Goal: Browse casually

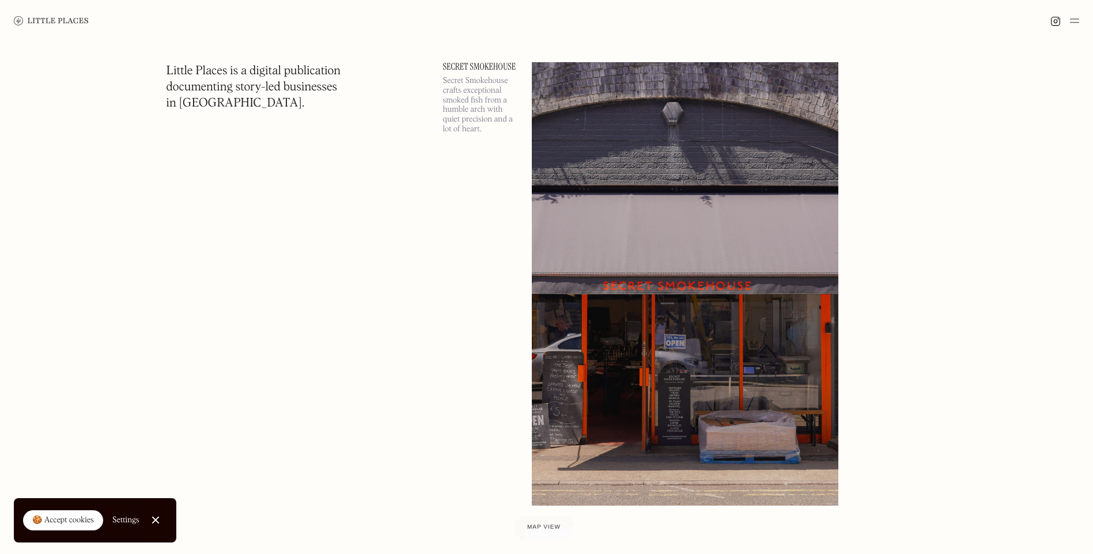
scroll to position [8113, 0]
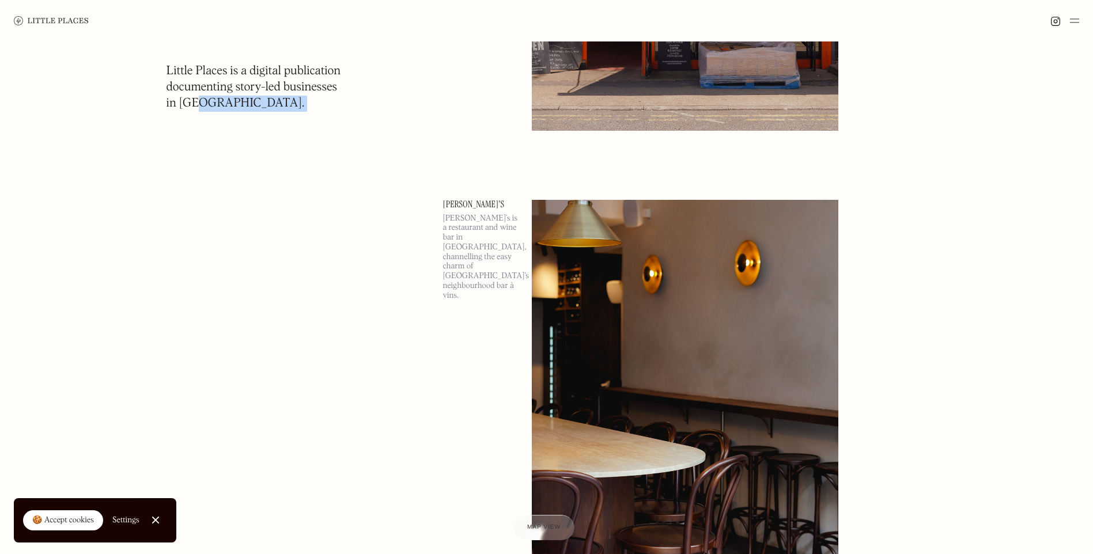
drag, startPoint x: 200, startPoint y: 101, endPoint x: 229, endPoint y: 117, distance: 33.5
drag, startPoint x: 229, startPoint y: 117, endPoint x: 311, endPoint y: 123, distance: 82.1
click at [217, 106] on h1 "Little Places is a digital publication documenting story-led businesses in [GEO…" at bounding box center [254, 87] width 175 height 48
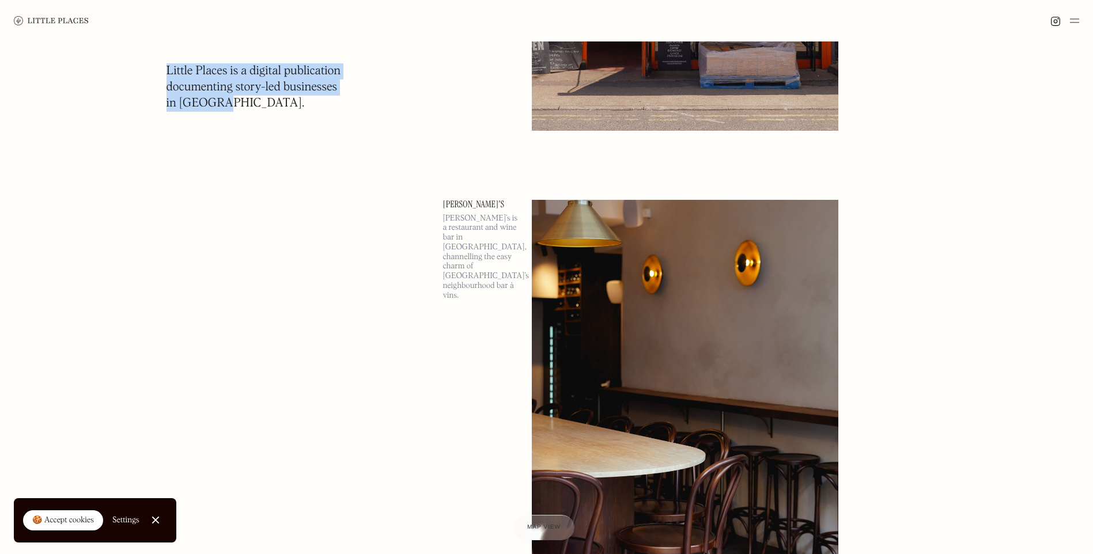
drag, startPoint x: 222, startPoint y: 111, endPoint x: 169, endPoint y: 71, distance: 66.4
click at [169, 71] on h1 "Little Places is a digital publication documenting story-led businesses in [GEO…" at bounding box center [254, 87] width 175 height 48
drag, startPoint x: 169, startPoint y: 71, endPoint x: 211, endPoint y: 88, distance: 45.8
copy h1 "Little Places is a digital publication documenting story-led businesses in [GEO…"
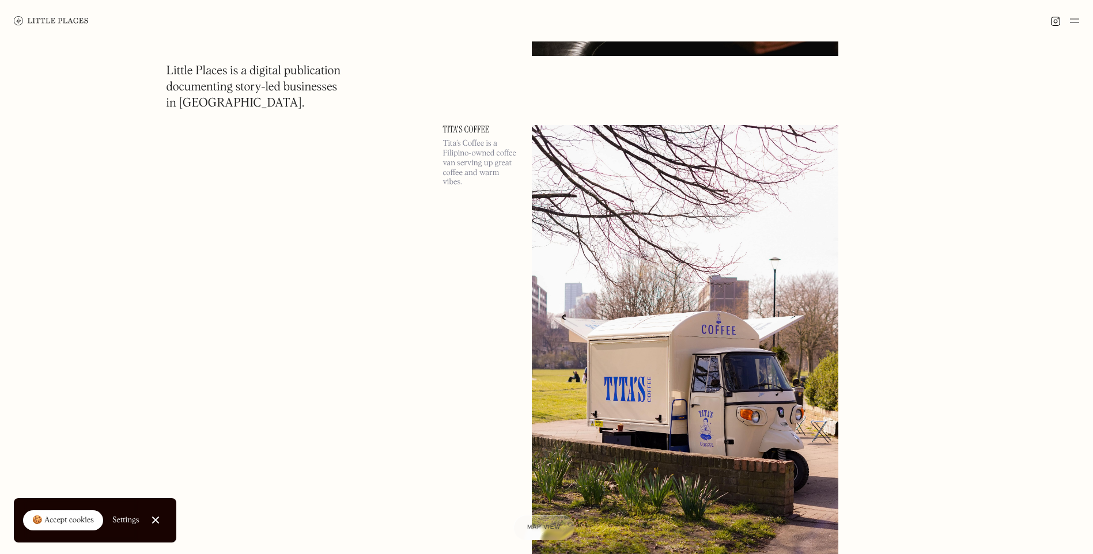
scroll to position [12303, 0]
